Goal: Find specific page/section: Find specific page/section

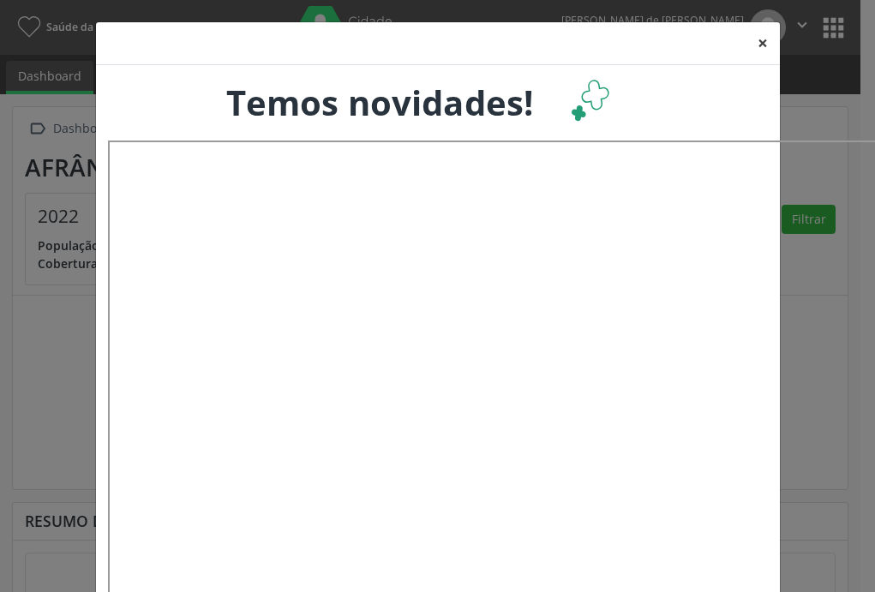
click at [751, 45] on button "×" at bounding box center [762, 43] width 34 height 42
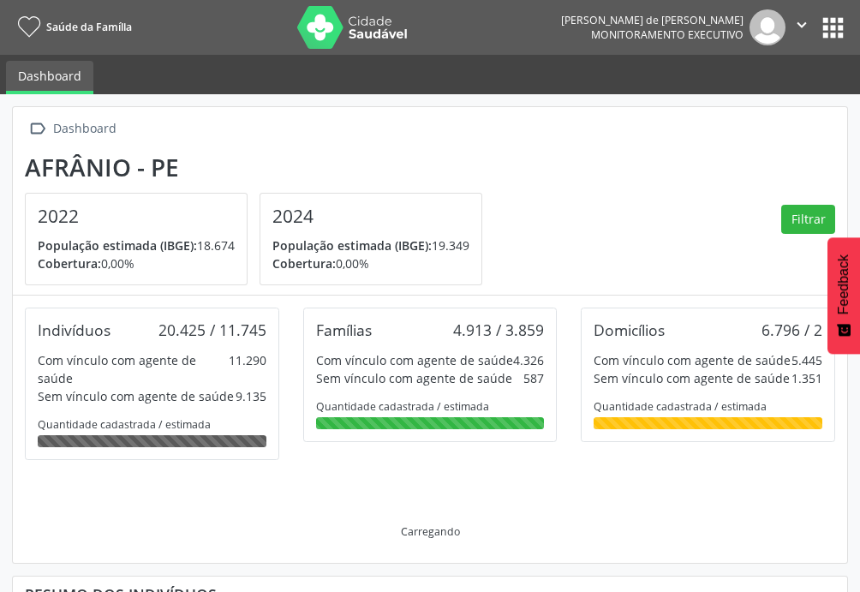
click at [833, 29] on button "apps" at bounding box center [833, 28] width 30 height 30
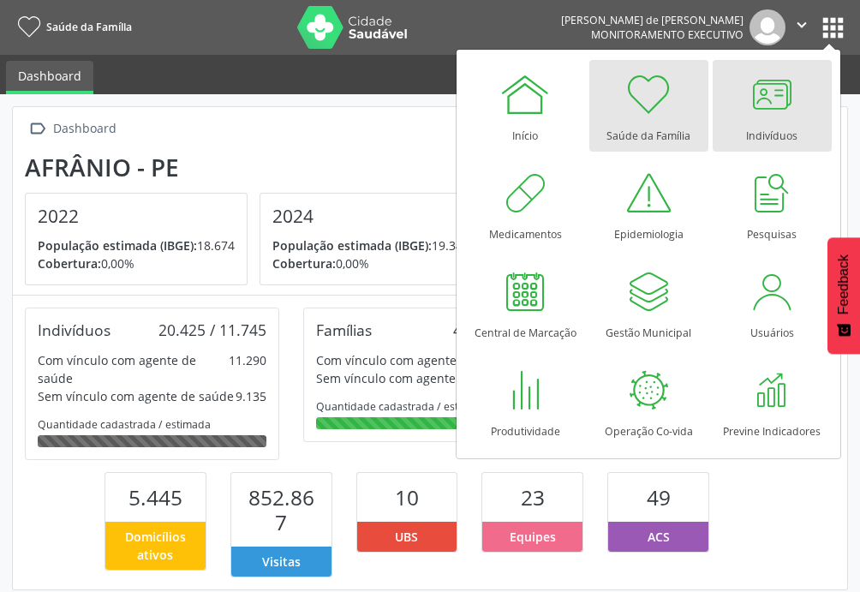
click at [774, 101] on div at bounding box center [771, 94] width 51 height 51
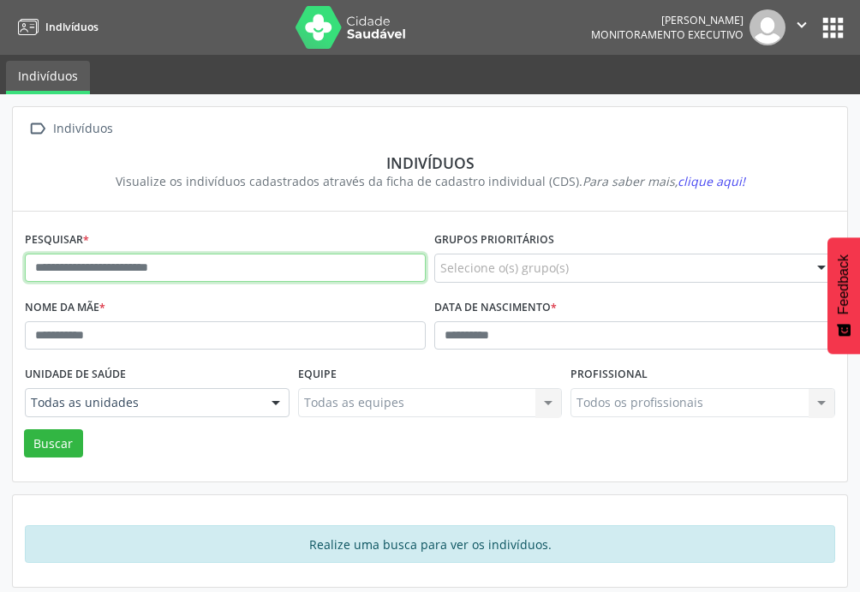
click at [168, 272] on input "text" at bounding box center [225, 268] width 401 height 29
type input "**********"
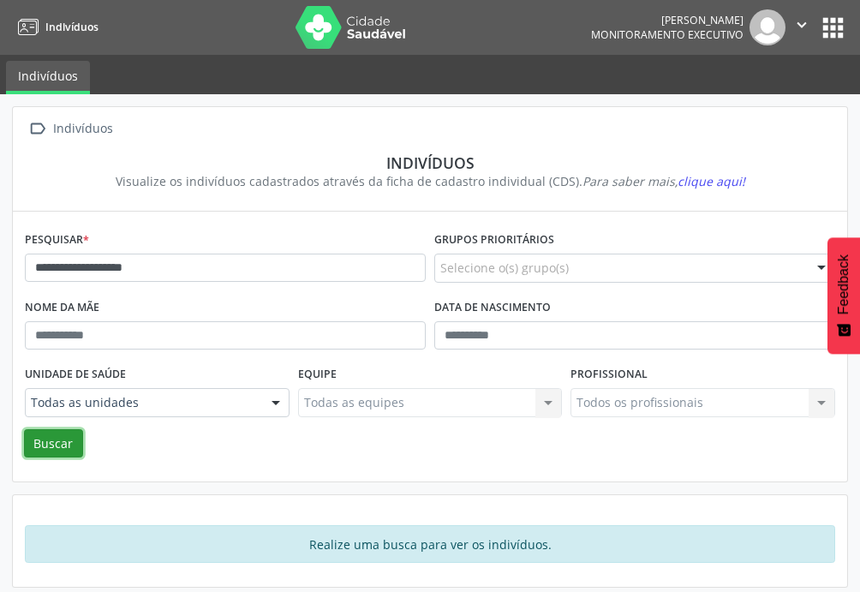
click at [44, 439] on button "Buscar" at bounding box center [53, 443] width 59 height 29
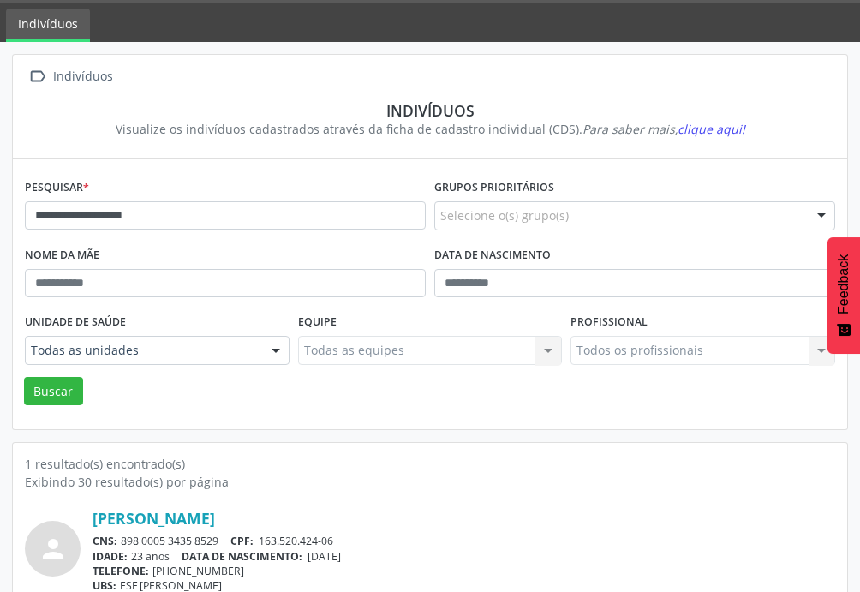
scroll to position [90, 0]
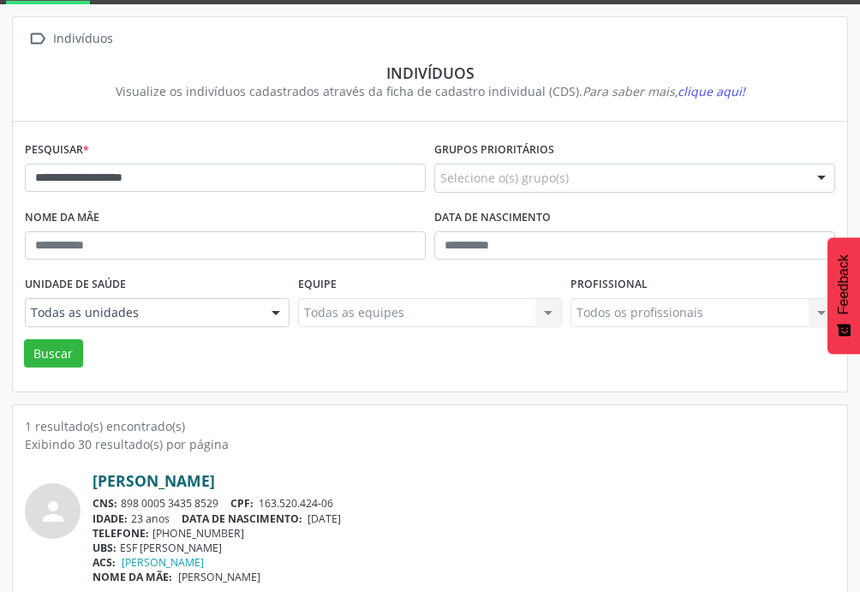
click at [215, 481] on link "Verussio Reis Coelho da Silva" at bounding box center [154, 480] width 122 height 19
